Goal: Information Seeking & Learning: Check status

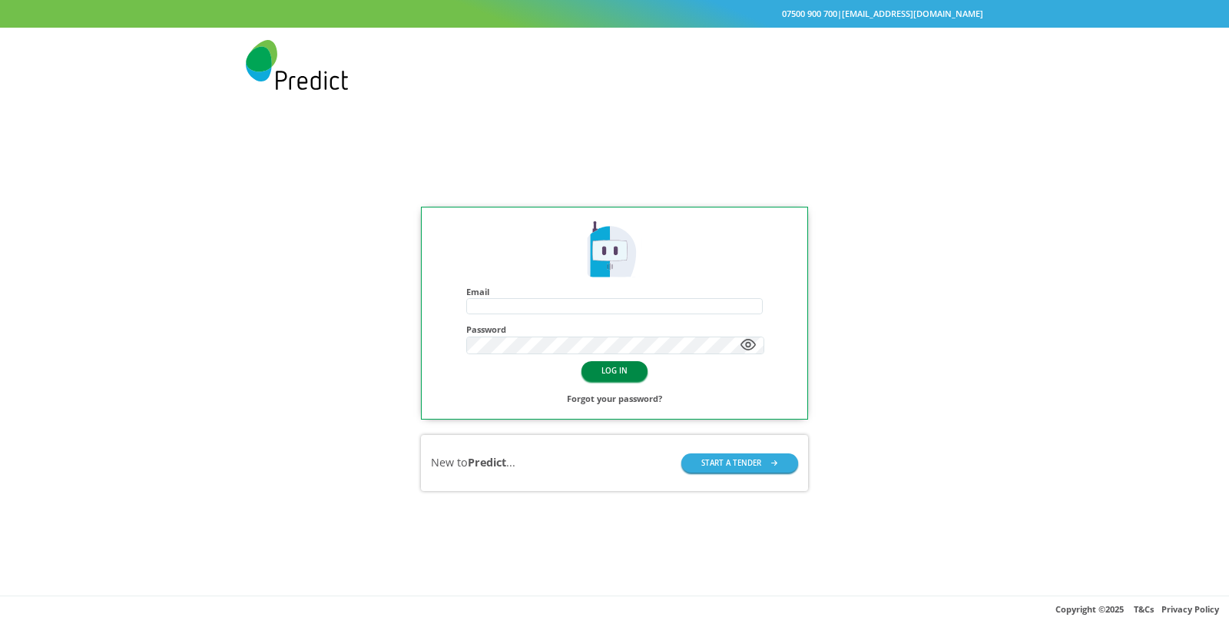
type input "**********"
click at [604, 365] on button "LOG IN" at bounding box center [614, 370] width 66 height 19
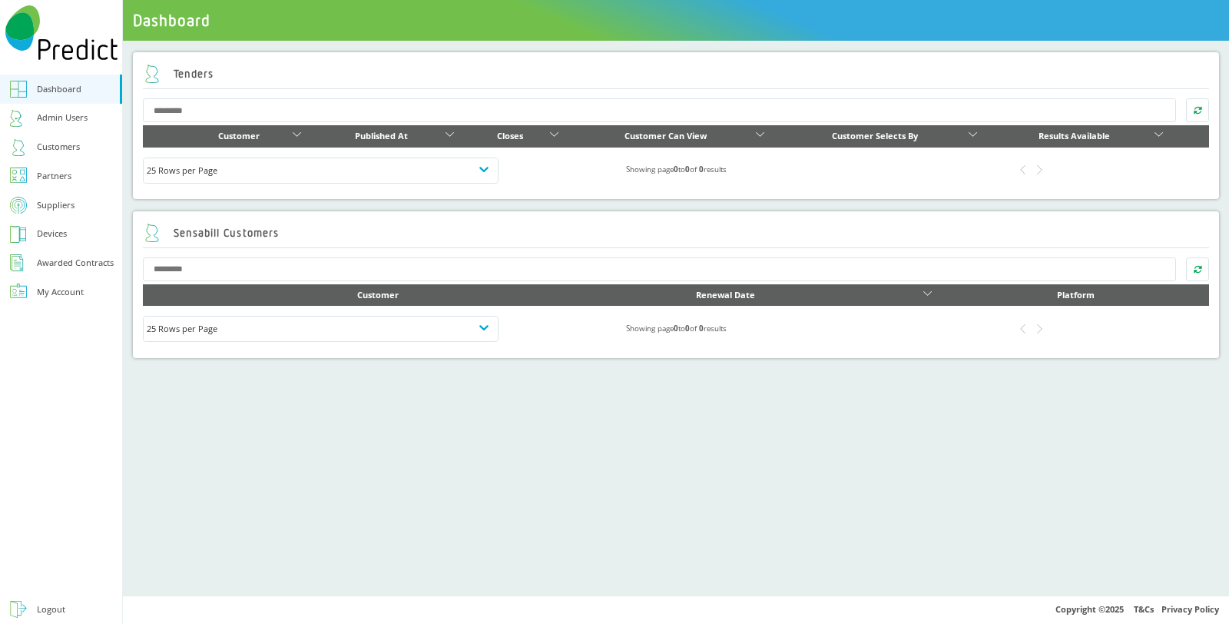
click at [45, 142] on div "Customers" at bounding box center [58, 147] width 43 height 16
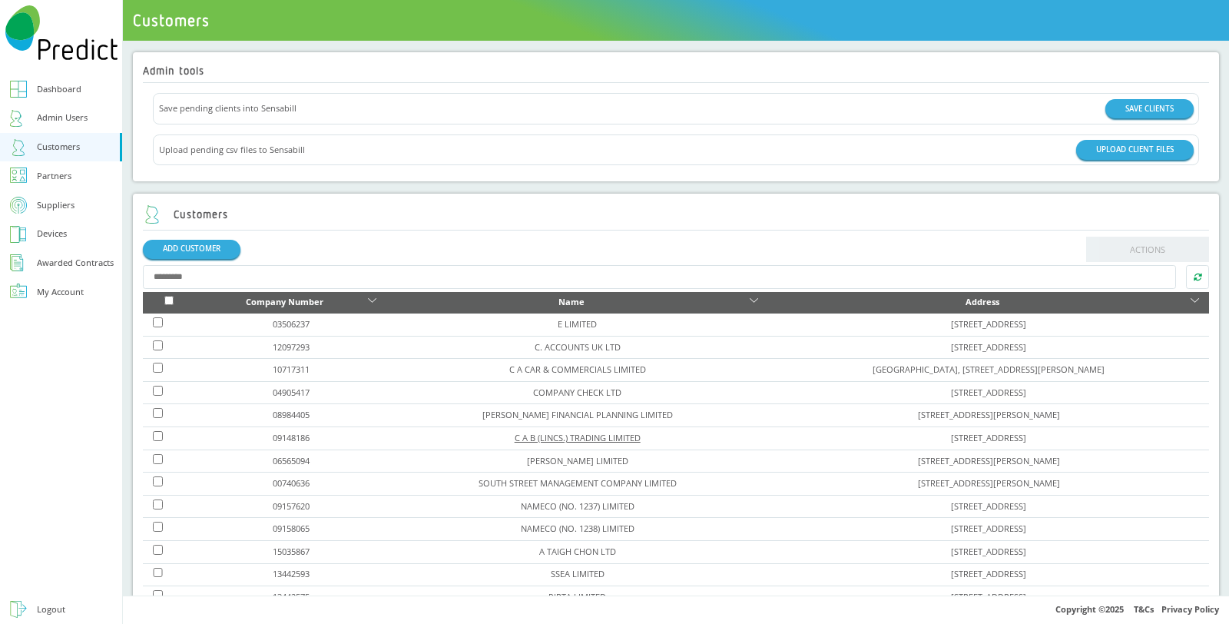
click at [514, 436] on link "C A B (LINCS.) TRADING LIMITED" at bounding box center [577, 438] width 126 height 12
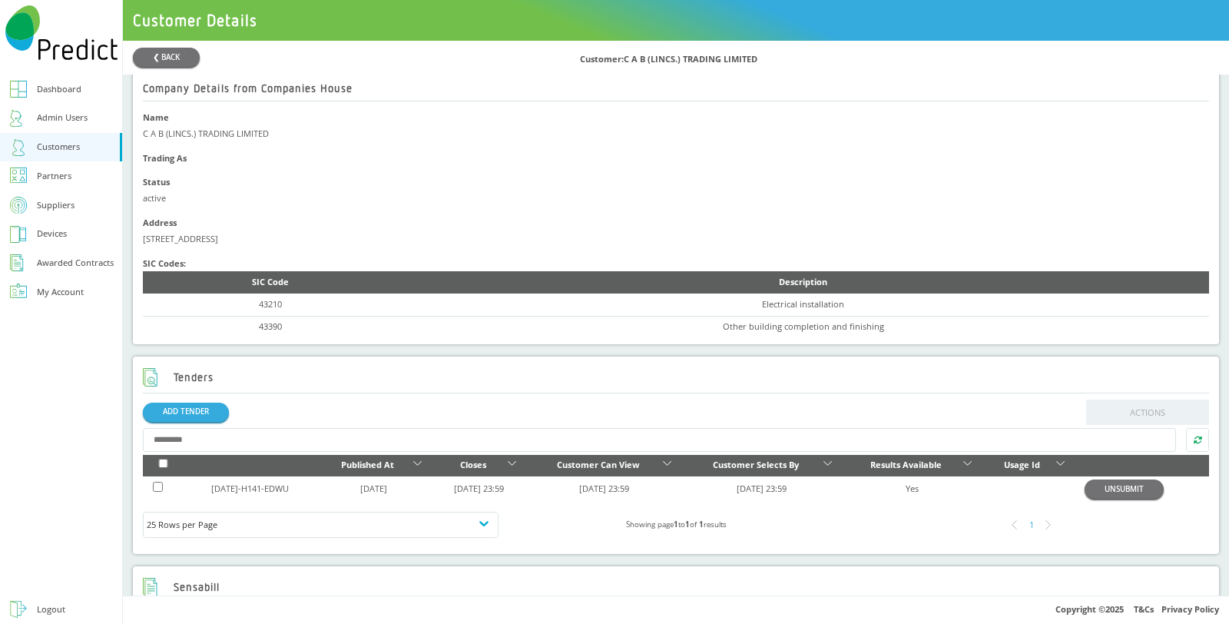
scroll to position [260, 0]
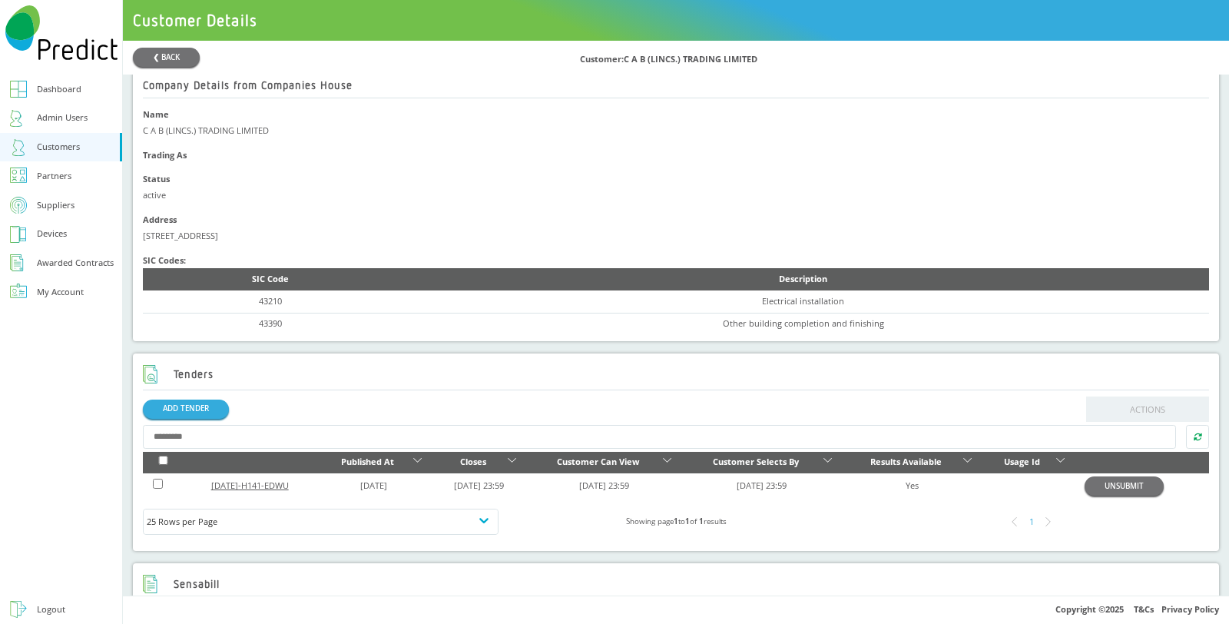
click at [256, 481] on link "[DATE]-H141-EDWU" at bounding box center [250, 485] width 78 height 12
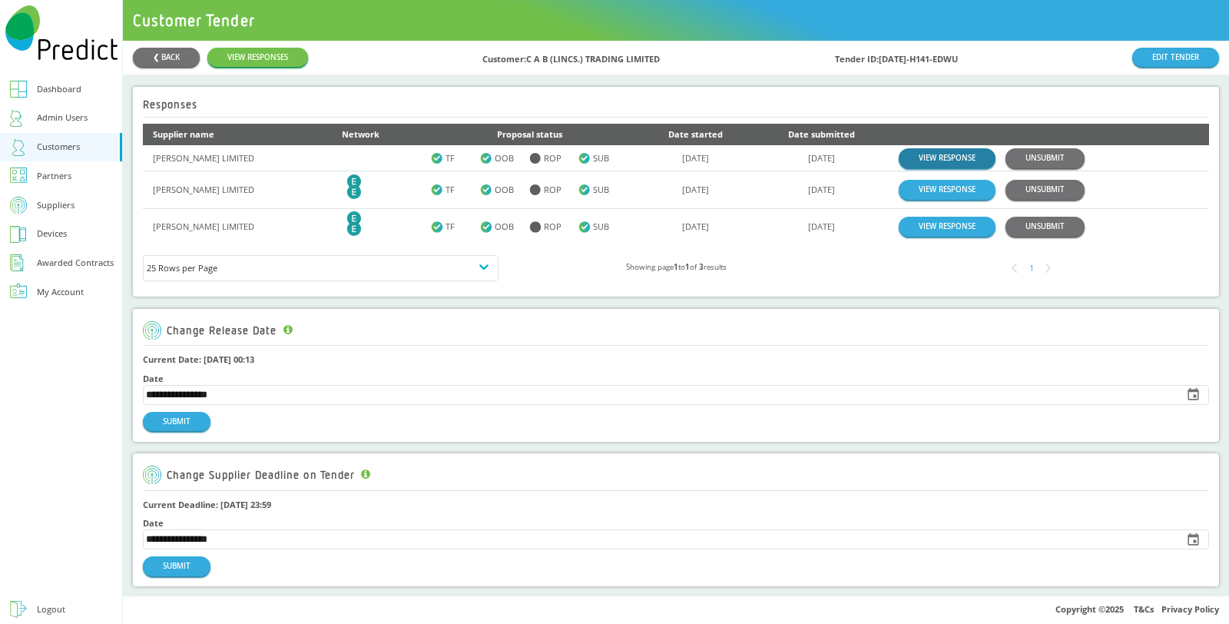
click at [937, 151] on link "VIEW RESPONSE" at bounding box center [946, 157] width 97 height 19
click at [265, 53] on link "VIEW RESPONSES" at bounding box center [257, 57] width 101 height 19
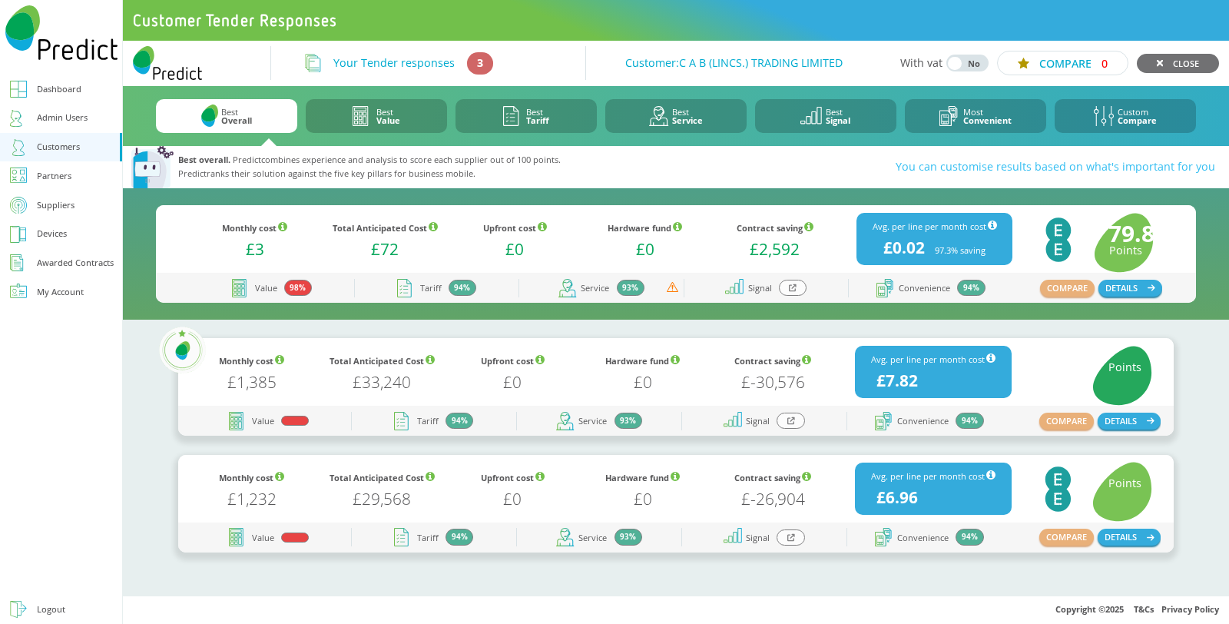
click at [787, 286] on div at bounding box center [793, 288] width 28 height 16
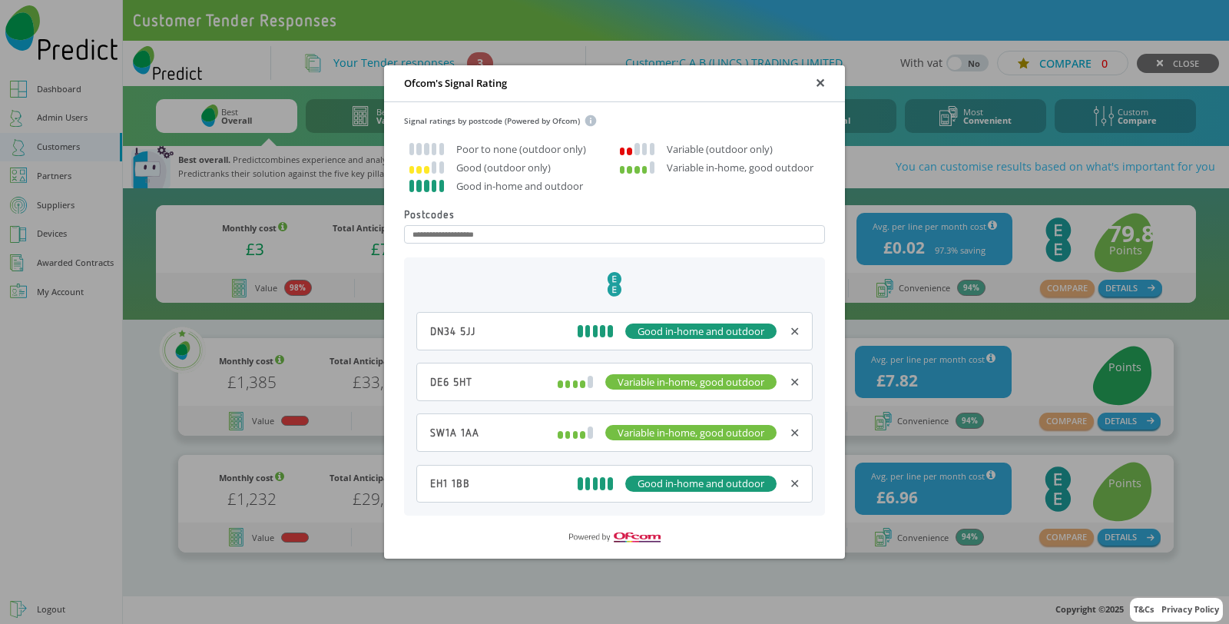
drag, startPoint x: 475, startPoint y: 4, endPoint x: 468, endPoint y: 278, distance: 274.2
click at [468, 278] on h2 "EE Logo" at bounding box center [614, 285] width 396 height 30
click at [484, 235] on input at bounding box center [614, 234] width 421 height 18
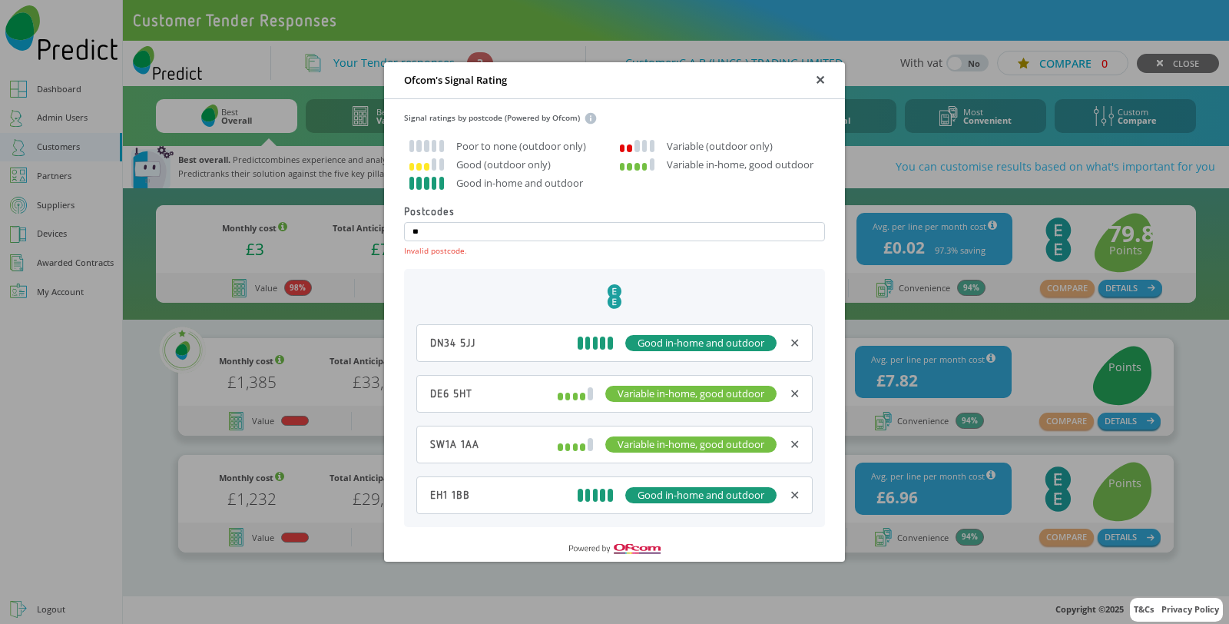
type input "*"
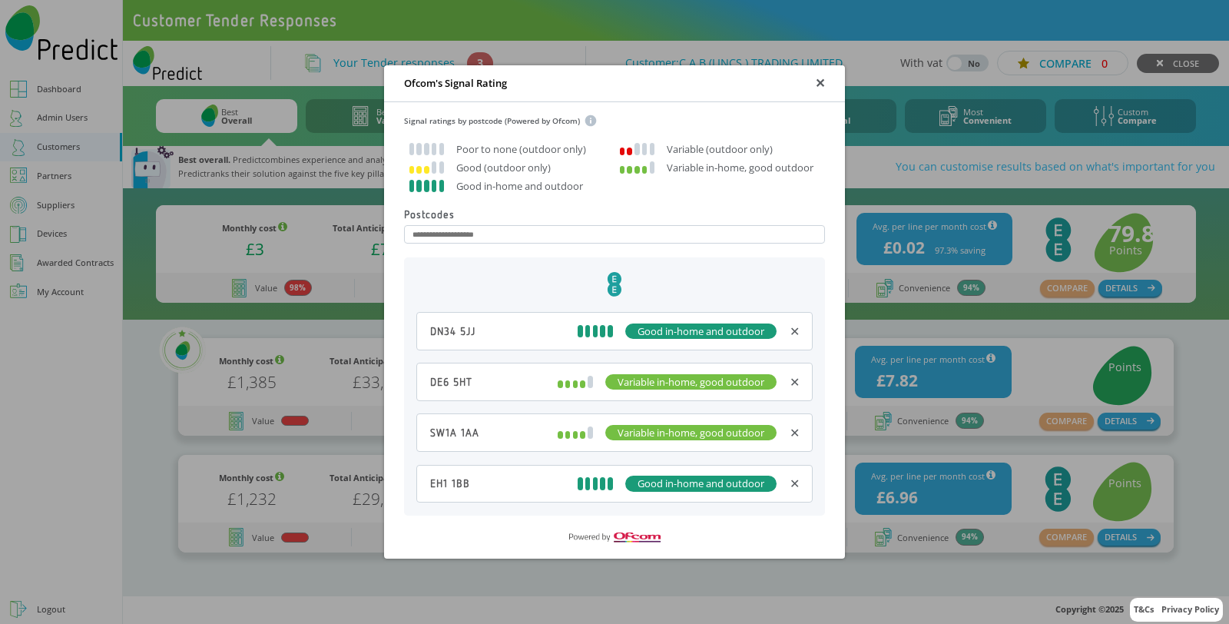
click at [815, 78] on div "✕" at bounding box center [820, 83] width 10 height 16
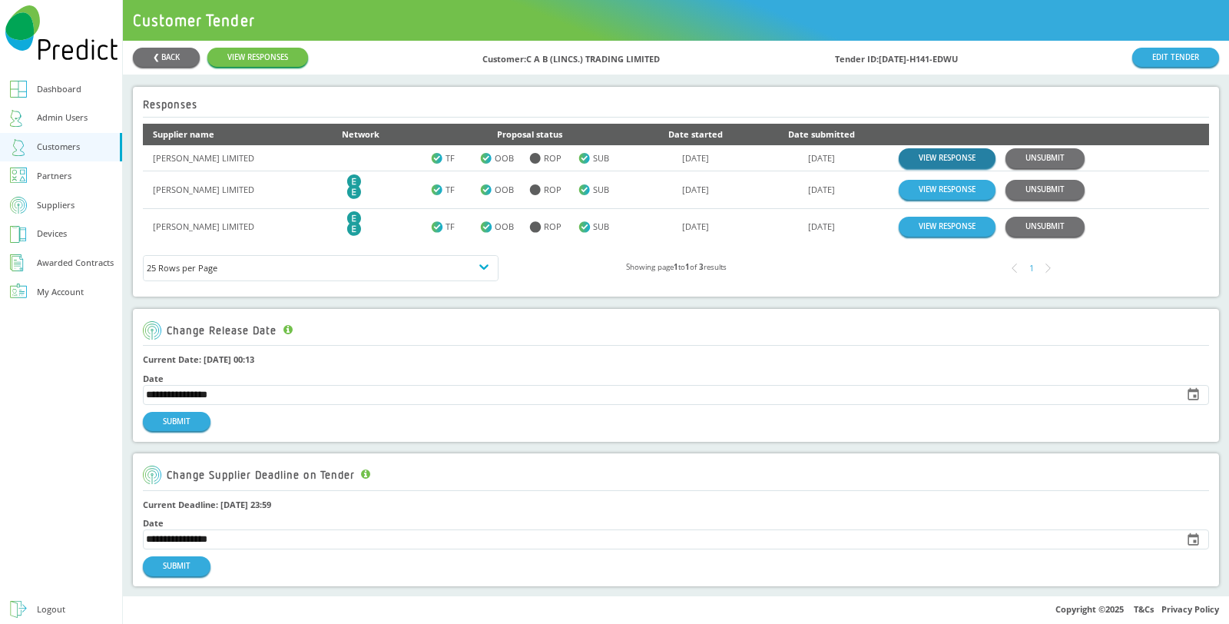
click at [937, 159] on link "VIEW RESPONSE" at bounding box center [946, 157] width 97 height 19
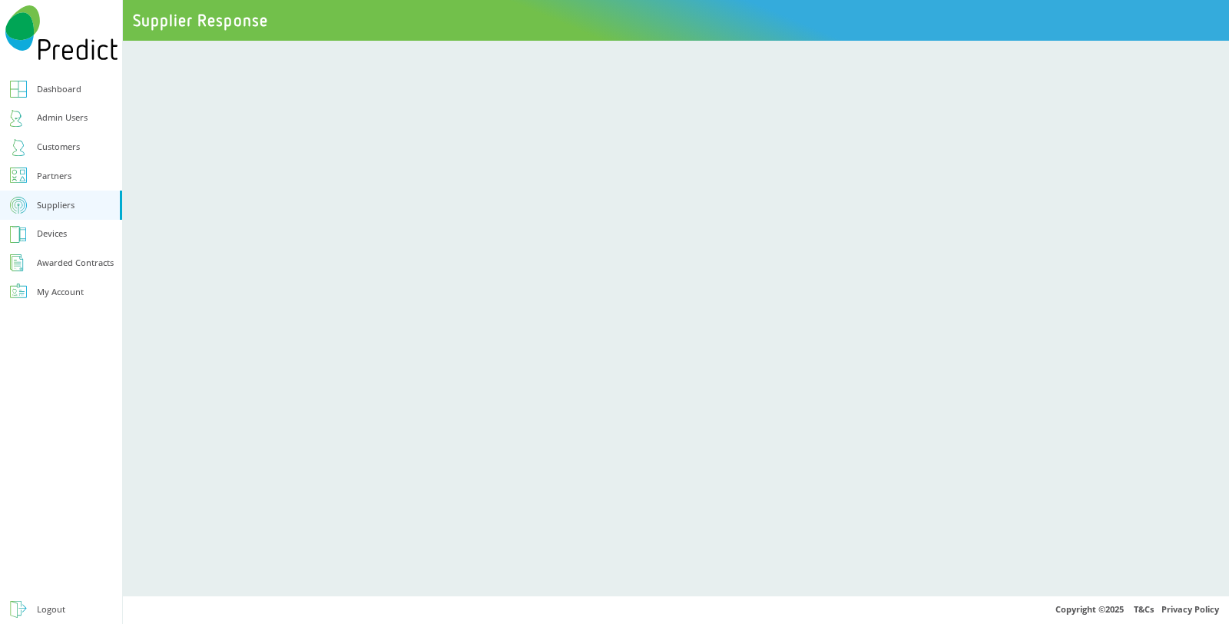
click at [44, 498] on div at bounding box center [61, 450] width 122 height 288
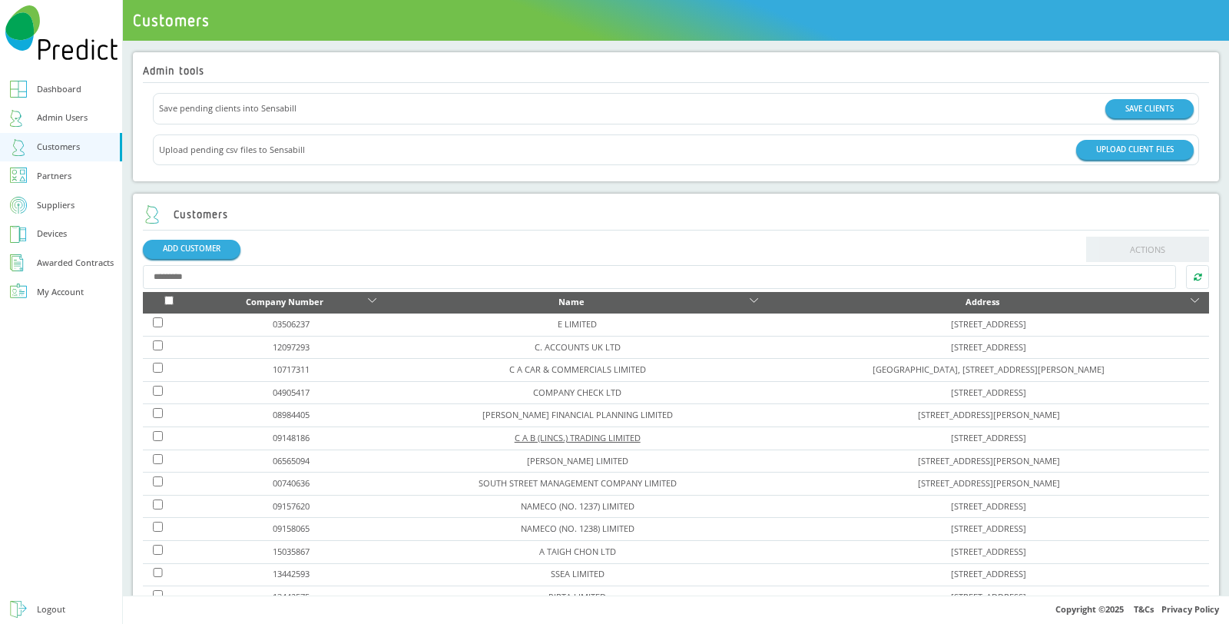
click at [514, 432] on link "C A B (LINCS.) TRADING LIMITED" at bounding box center [577, 438] width 126 height 12
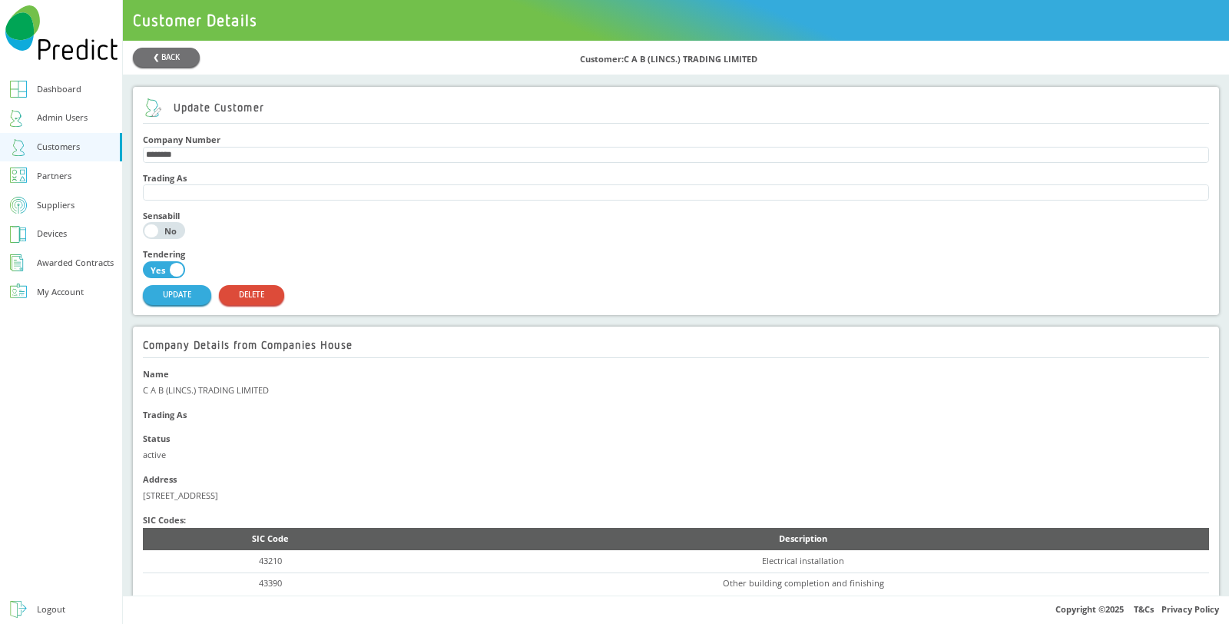
click at [1047, 58] on div "Customer: C A B (LINCS.) TRADING LIMITED" at bounding box center [899, 58] width 639 height 20
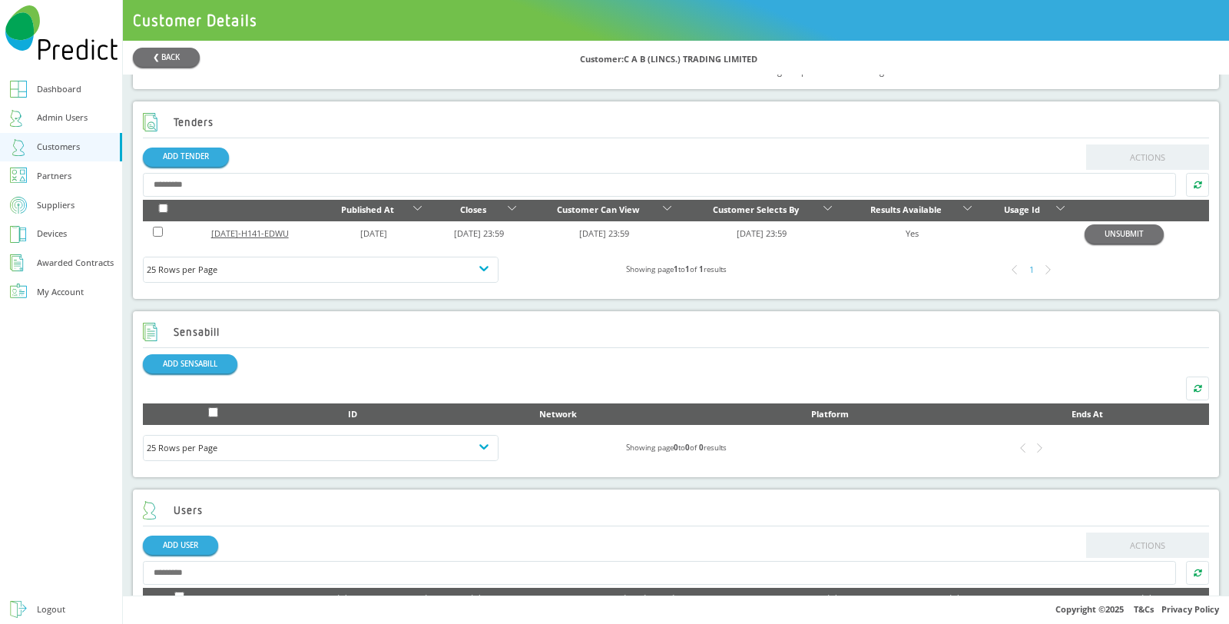
click at [270, 239] on link "[DATE]-H141-EDWU" at bounding box center [250, 233] width 78 height 12
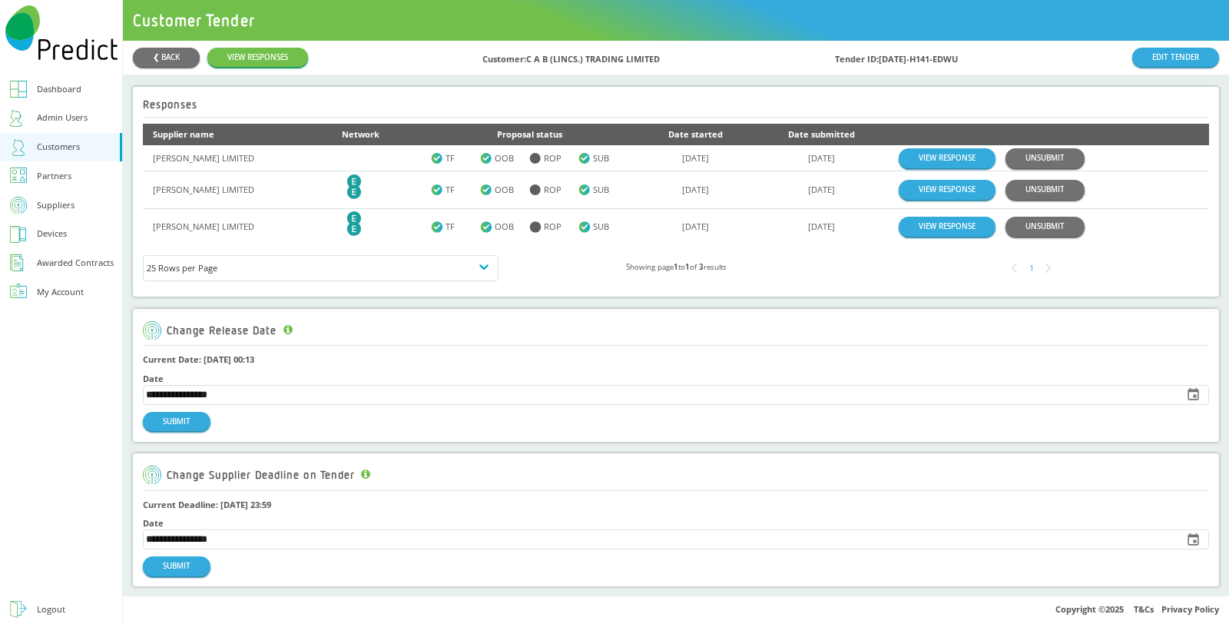
click at [781, 296] on div "**********" at bounding box center [676, 318] width 1106 height 554
click at [929, 190] on link "VIEW RESPONSE" at bounding box center [946, 189] width 97 height 19
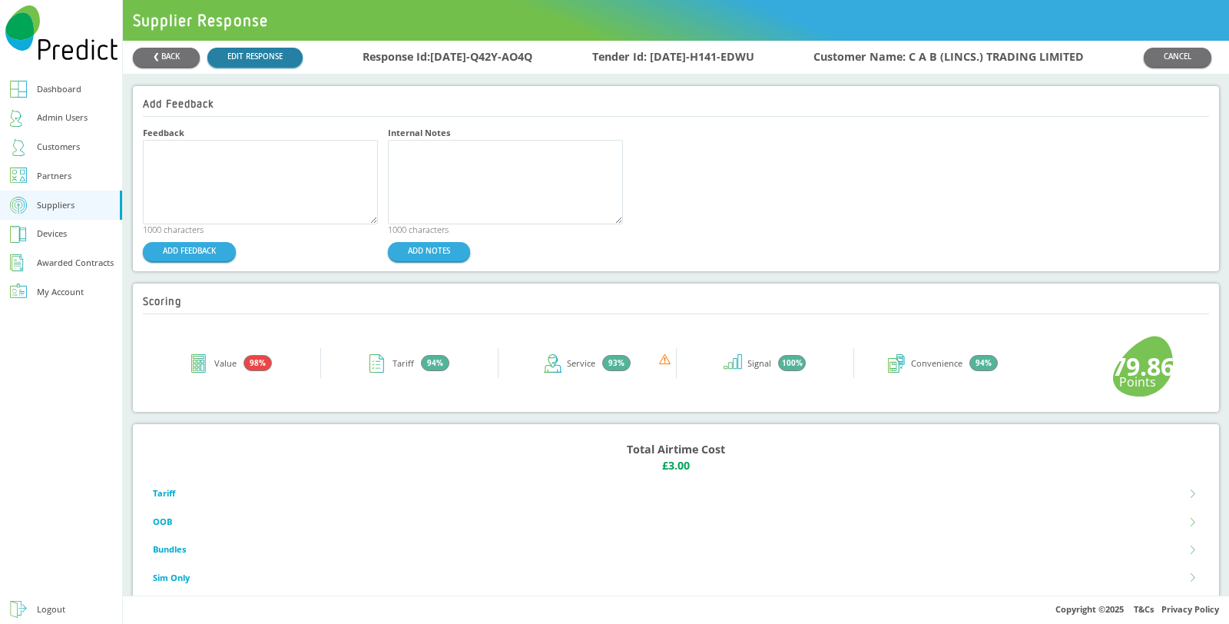
click at [265, 56] on link "EDIT RESPONSE" at bounding box center [254, 57] width 95 height 19
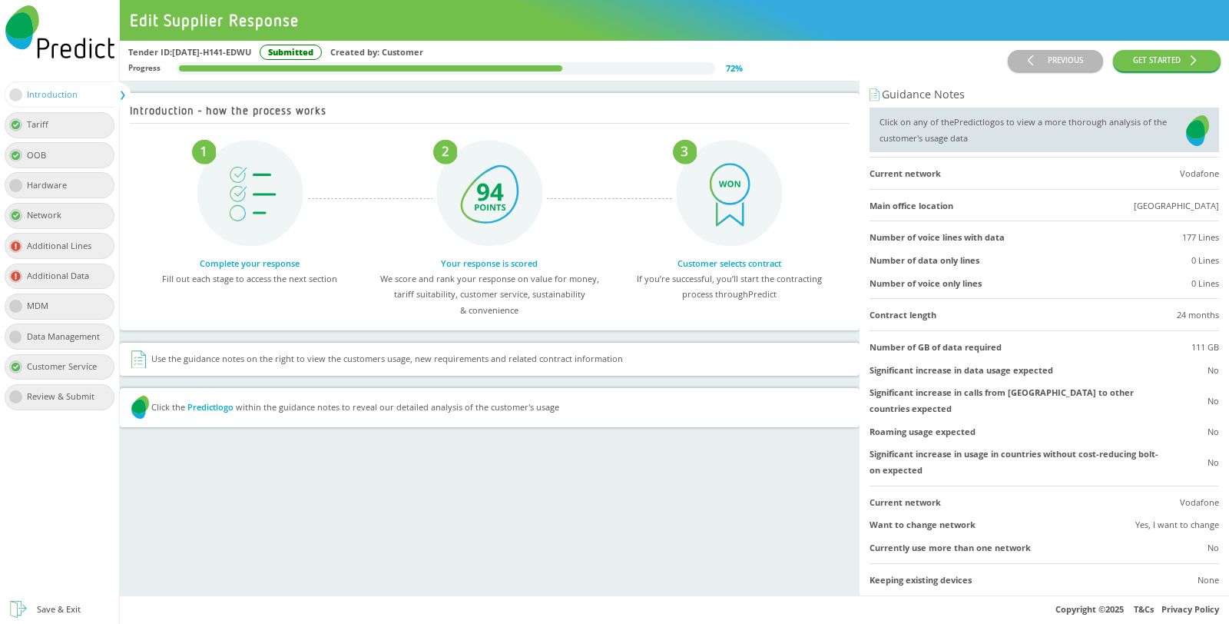
click at [1186, 125] on img at bounding box center [1197, 130] width 23 height 32
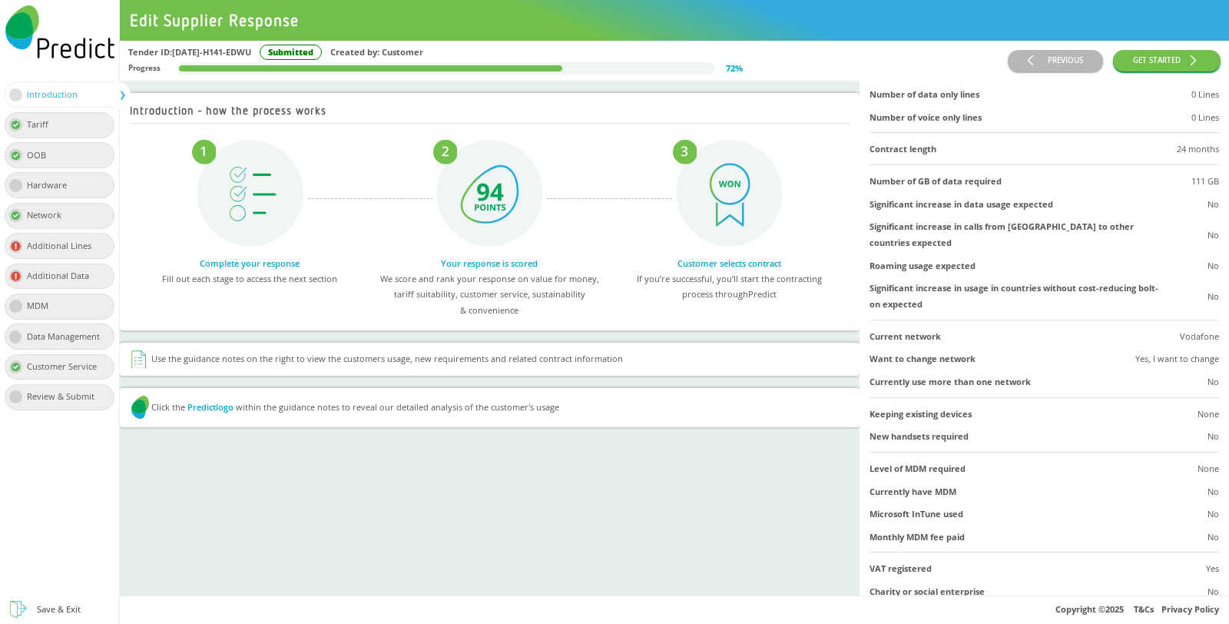
click at [68, 125] on div "Tariff" at bounding box center [60, 125] width 111 height 26
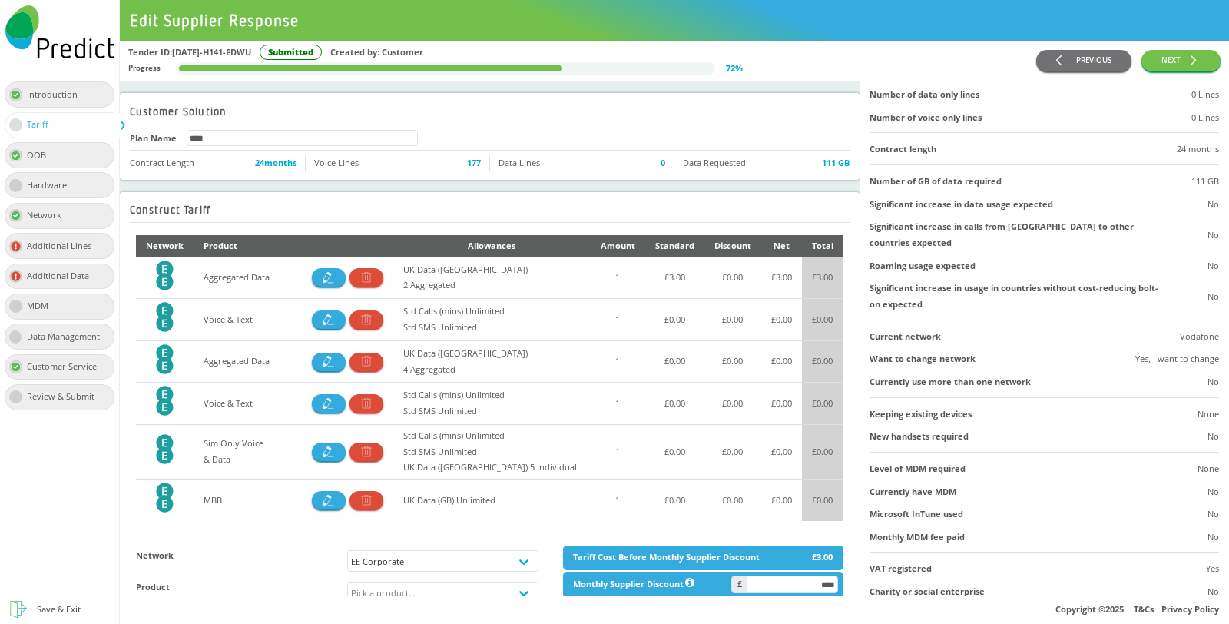
scroll to position [0, 0]
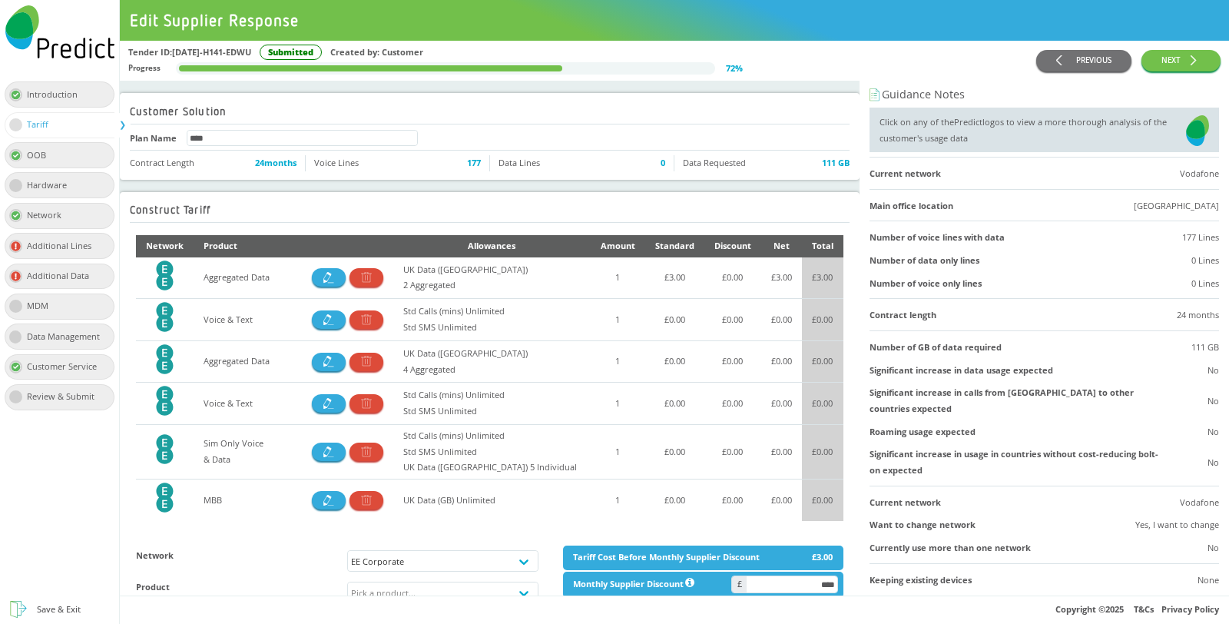
click at [60, 98] on div "Introduction" at bounding box center [57, 95] width 61 height 16
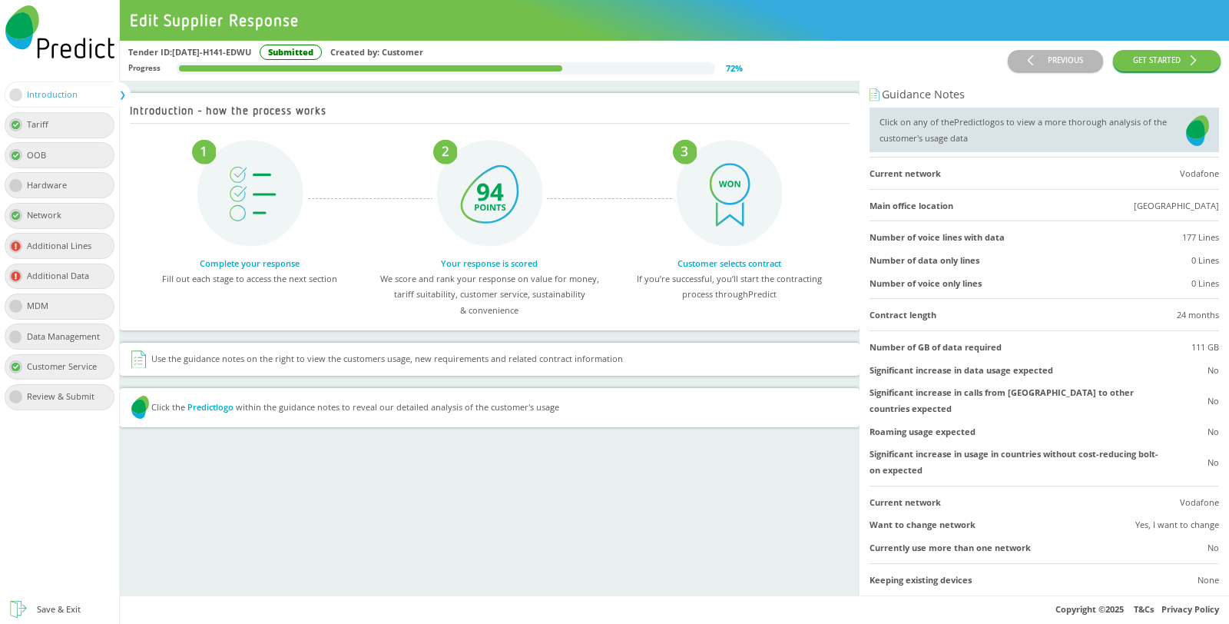
click at [58, 118] on div "Tariff" at bounding box center [60, 125] width 111 height 26
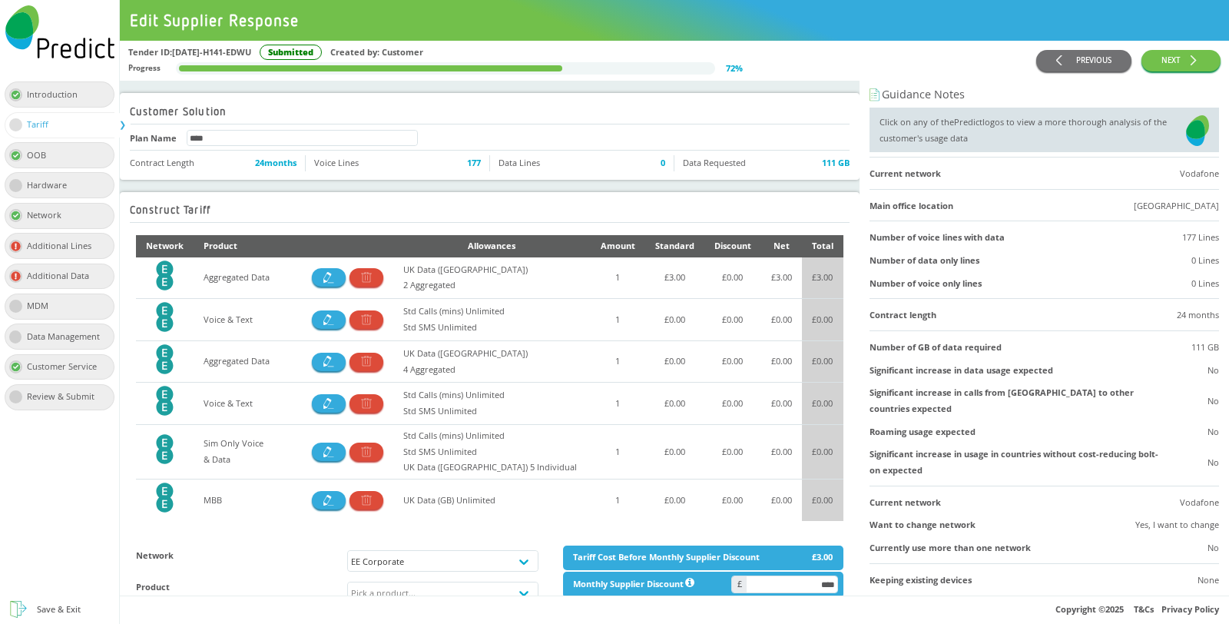
scroll to position [166, 0]
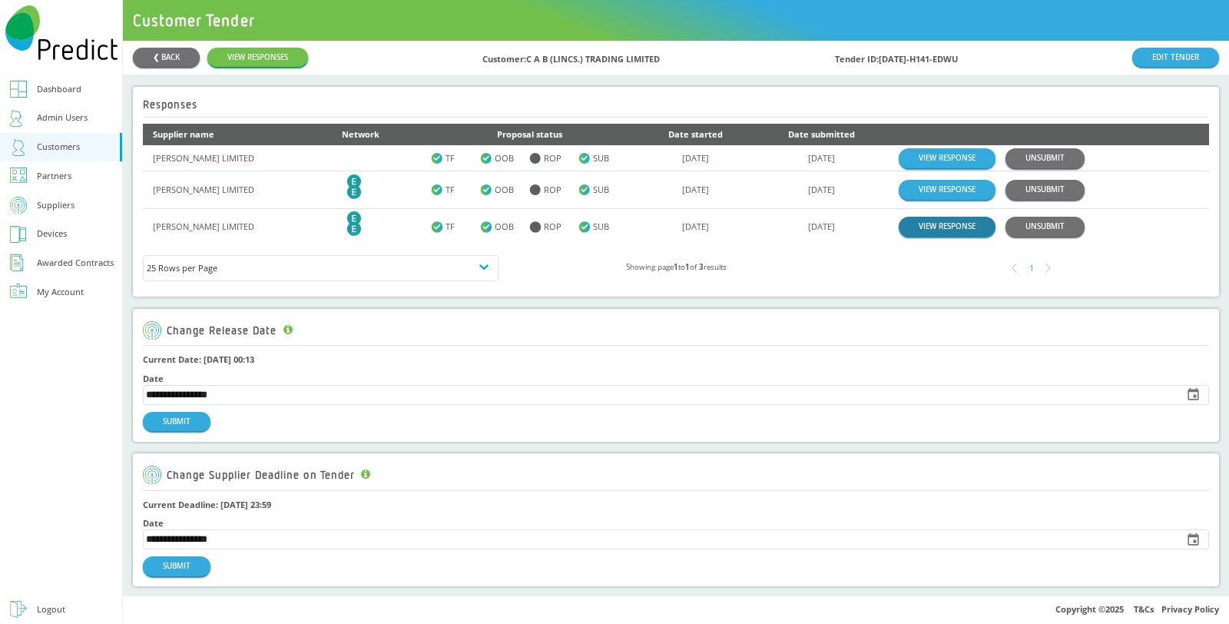
click at [943, 220] on link "VIEW RESPONSE" at bounding box center [946, 226] width 97 height 19
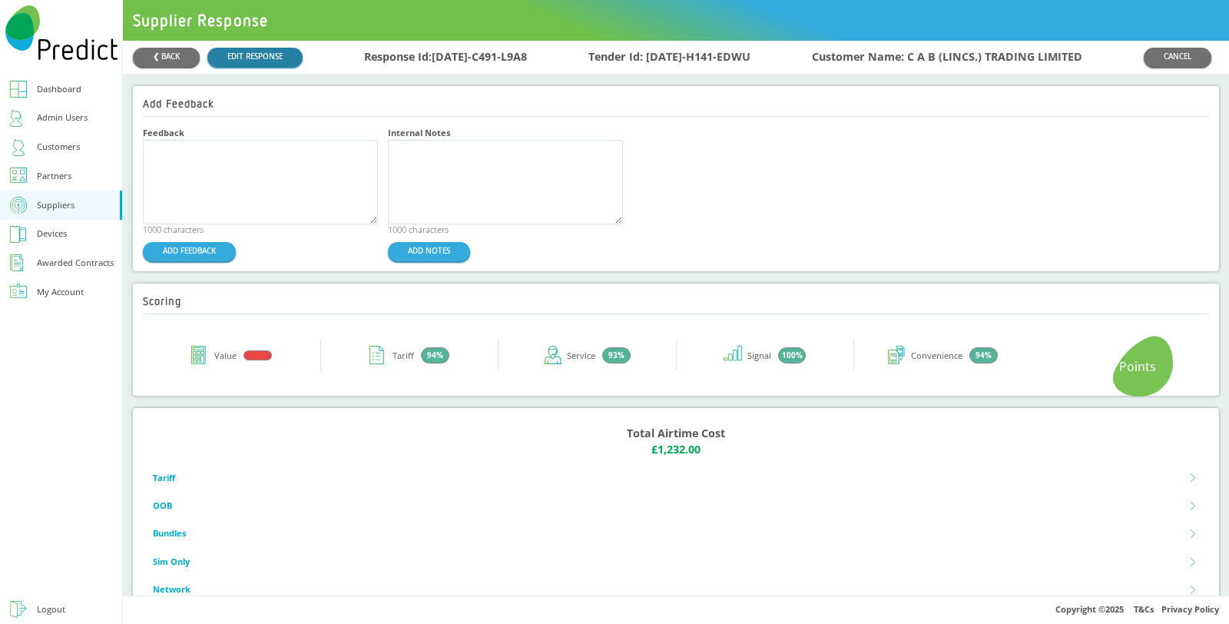
click at [250, 51] on link "EDIT RESPONSE" at bounding box center [254, 57] width 95 height 19
click at [252, 55] on link "EDIT RESPONSE" at bounding box center [254, 57] width 95 height 19
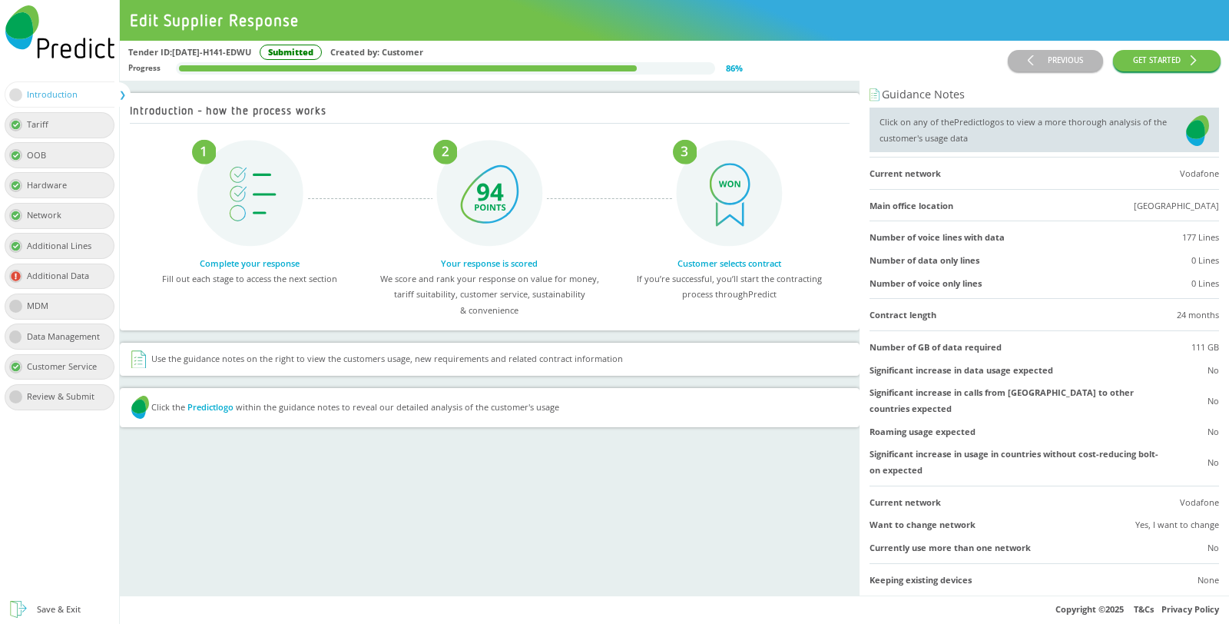
scroll to position [166, 0]
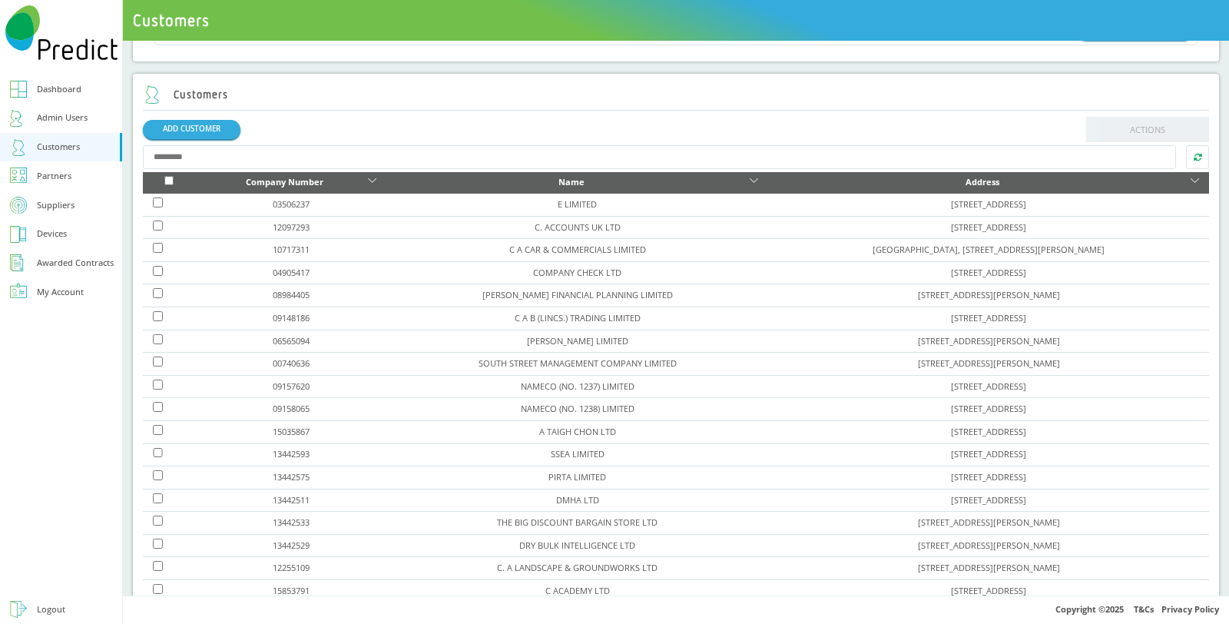
scroll to position [36, 0]
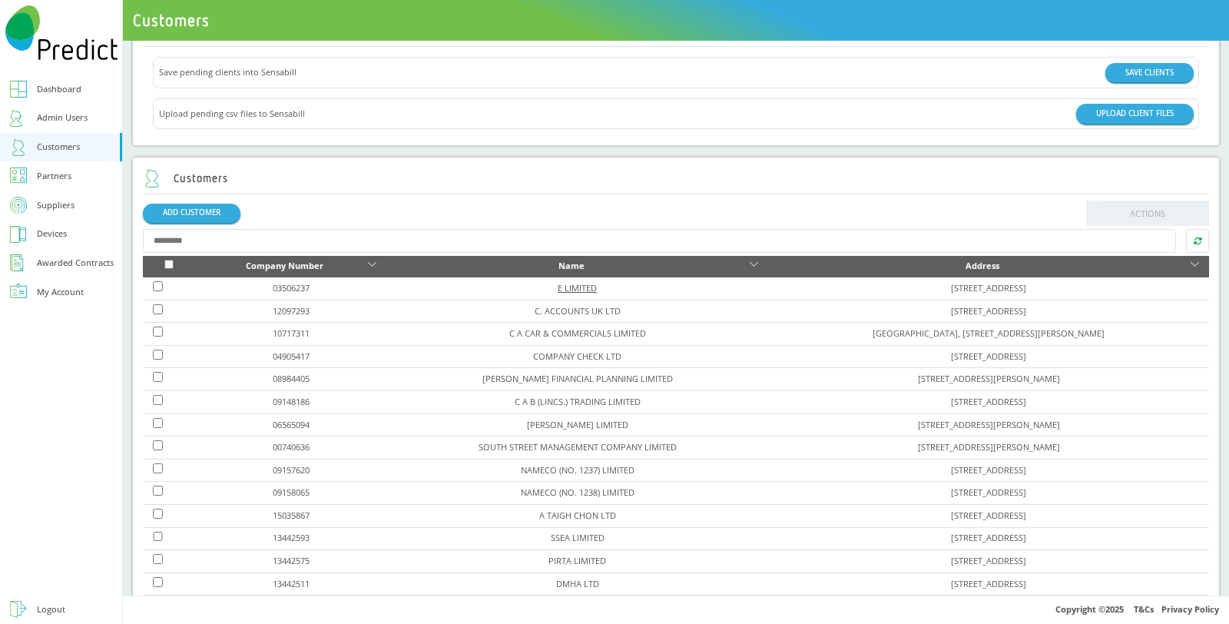
click at [557, 289] on link "E LIMITED" at bounding box center [576, 288] width 39 height 12
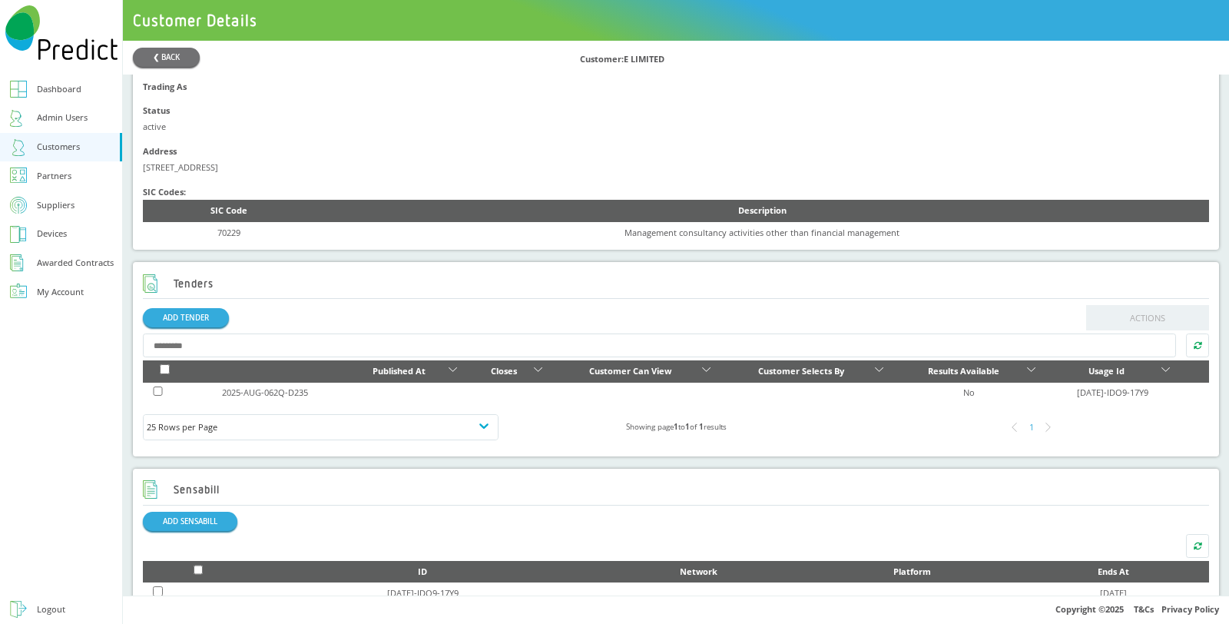
scroll to position [329, 0]
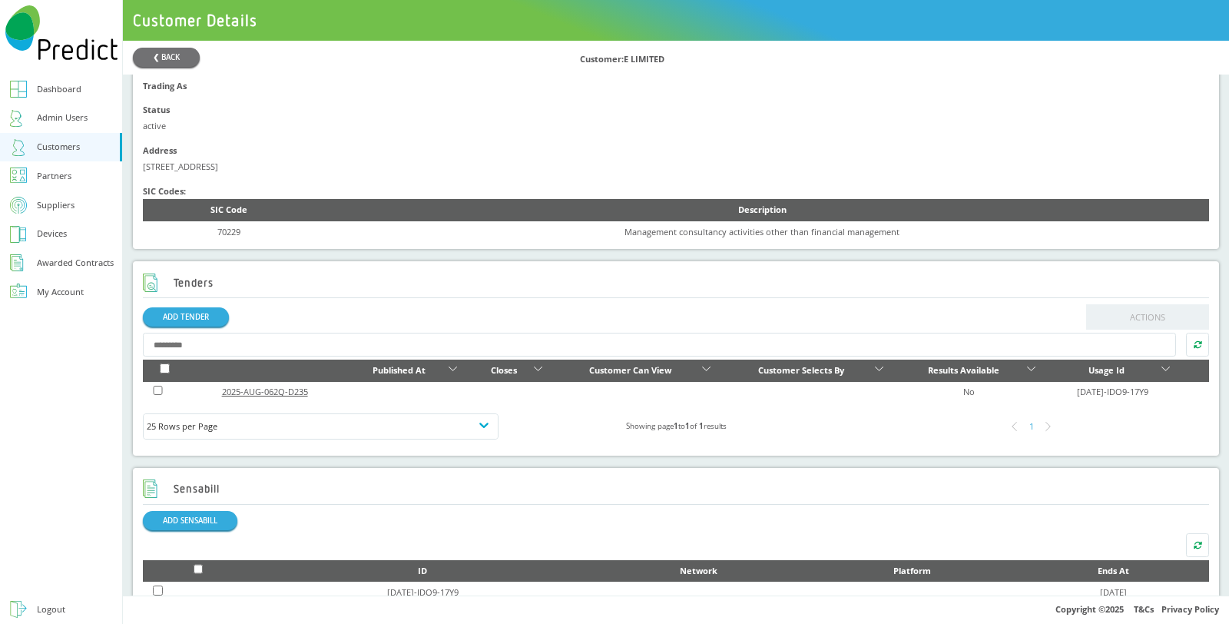
click at [294, 388] on link "2025-AUG-062Q-D235" at bounding box center [265, 391] width 86 height 12
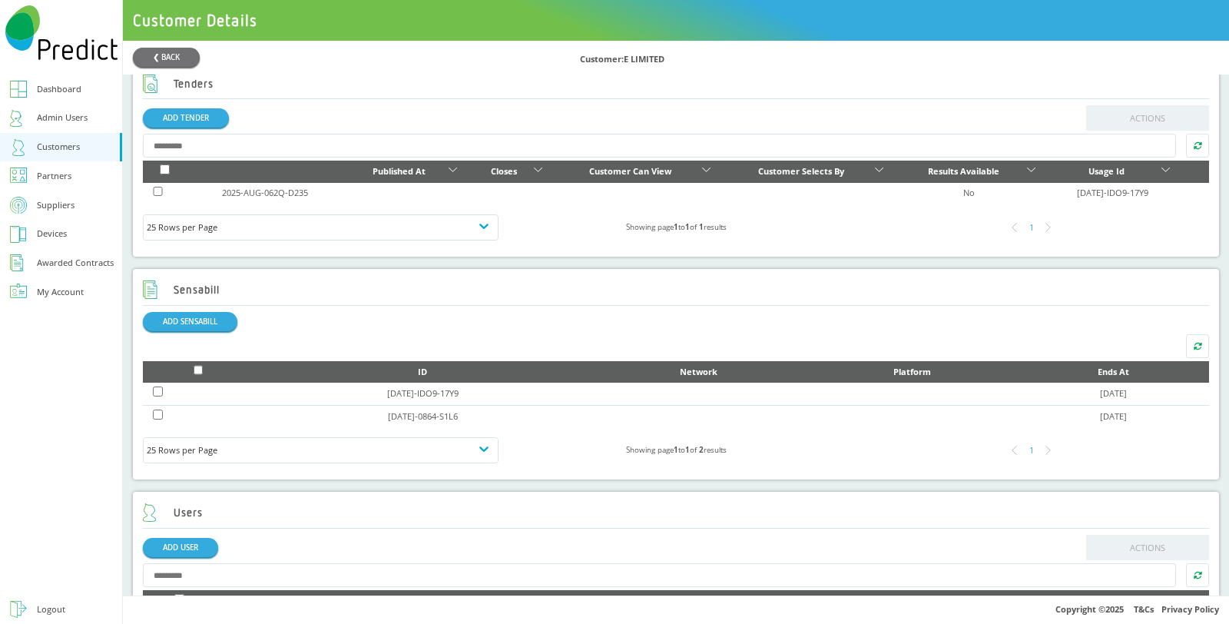
scroll to position [528, 0]
